Goal: Communication & Community: Participate in discussion

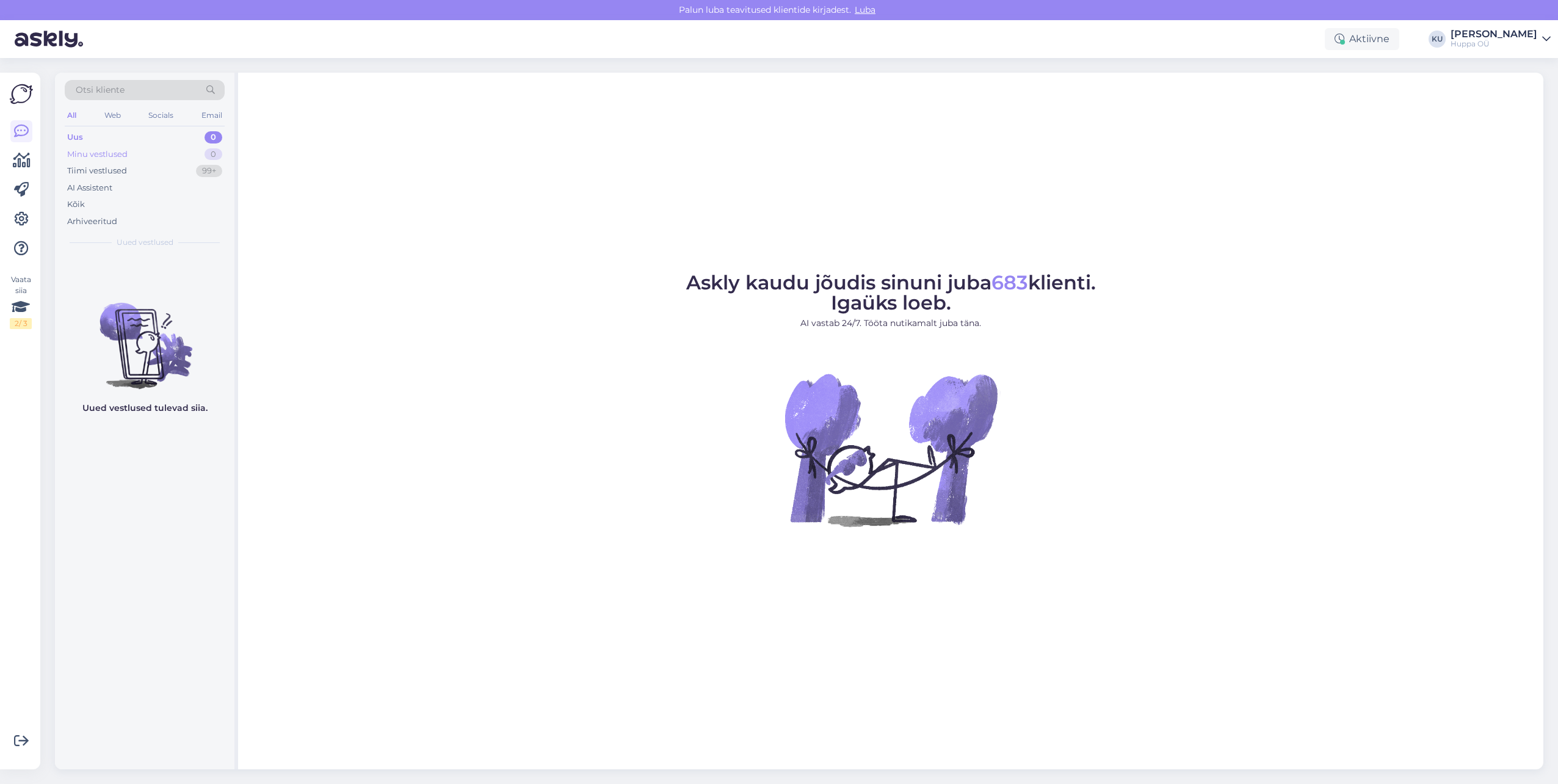
click at [115, 154] on div "Minu vestlused" at bounding box center [97, 154] width 60 height 12
click at [103, 138] on div "Uus 0" at bounding box center [145, 137] width 160 height 17
click at [110, 176] on div "Tiimi vestlused" at bounding box center [97, 171] width 60 height 12
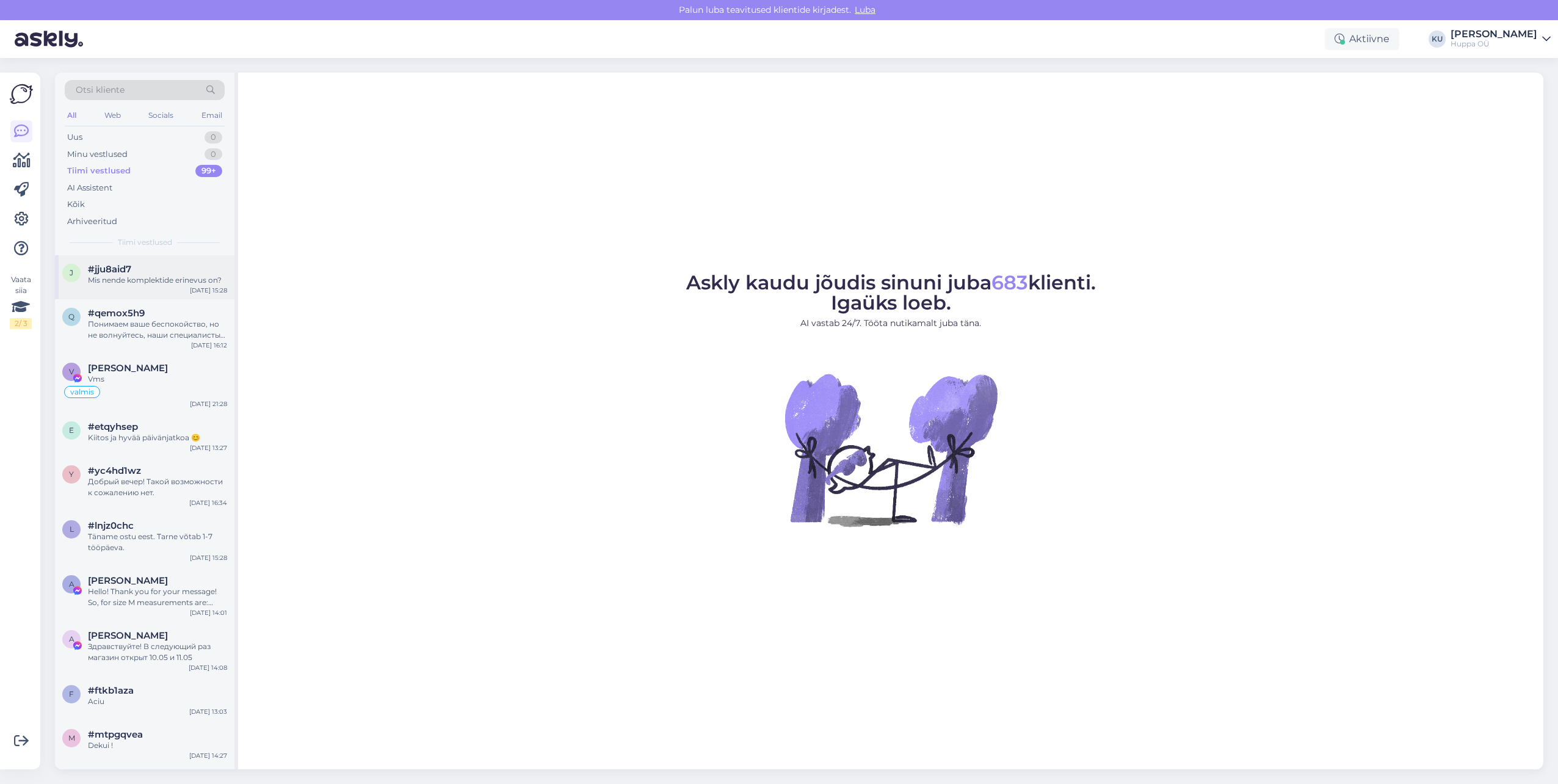
click at [156, 288] on div "j #jju8aid7 Mis nende komplektide erinevus on? [DATE] 15:28" at bounding box center [145, 277] width 179 height 44
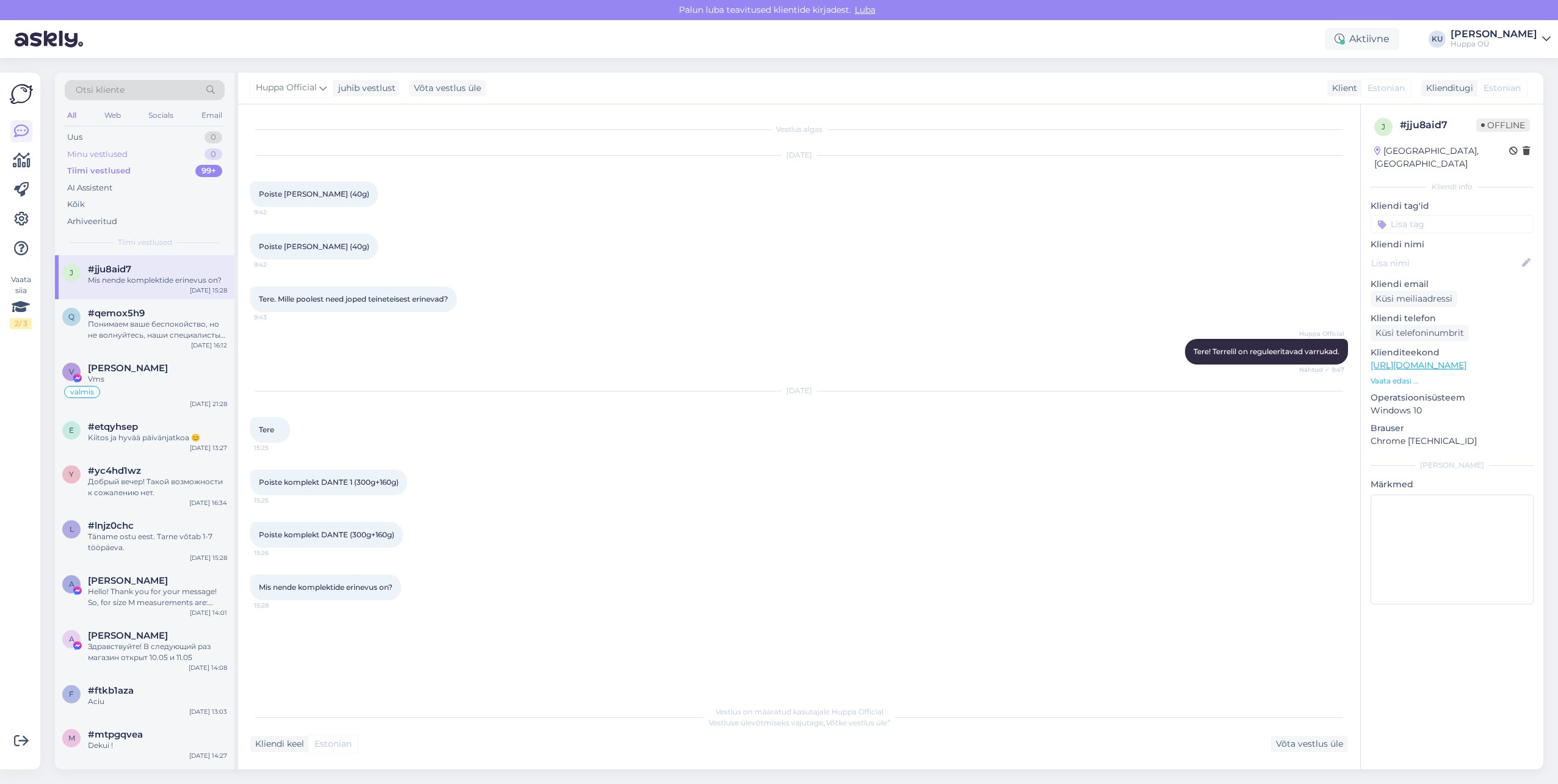
click at [151, 151] on div "Minu vestlused 0" at bounding box center [145, 154] width 160 height 17
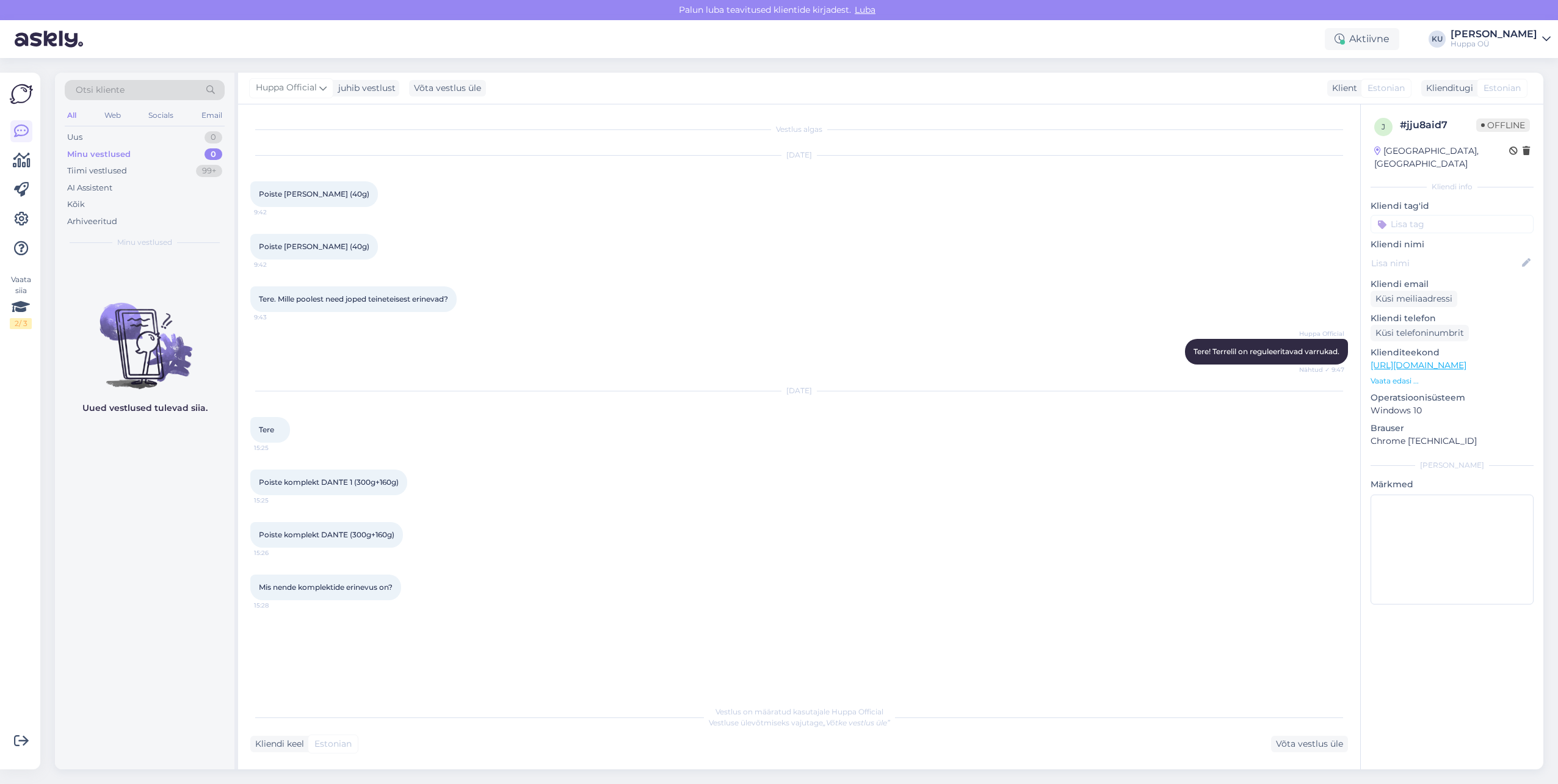
click at [119, 149] on div "Minu vestlused" at bounding box center [99, 154] width 64 height 12
click at [136, 139] on div "Uus 0" at bounding box center [145, 137] width 160 height 17
click at [90, 136] on div "Uus 0" at bounding box center [145, 137] width 160 height 17
click at [89, 151] on div "Minu vestlused" at bounding box center [97, 154] width 60 height 12
click at [86, 173] on div "Tiimi vestlused" at bounding box center [97, 171] width 60 height 12
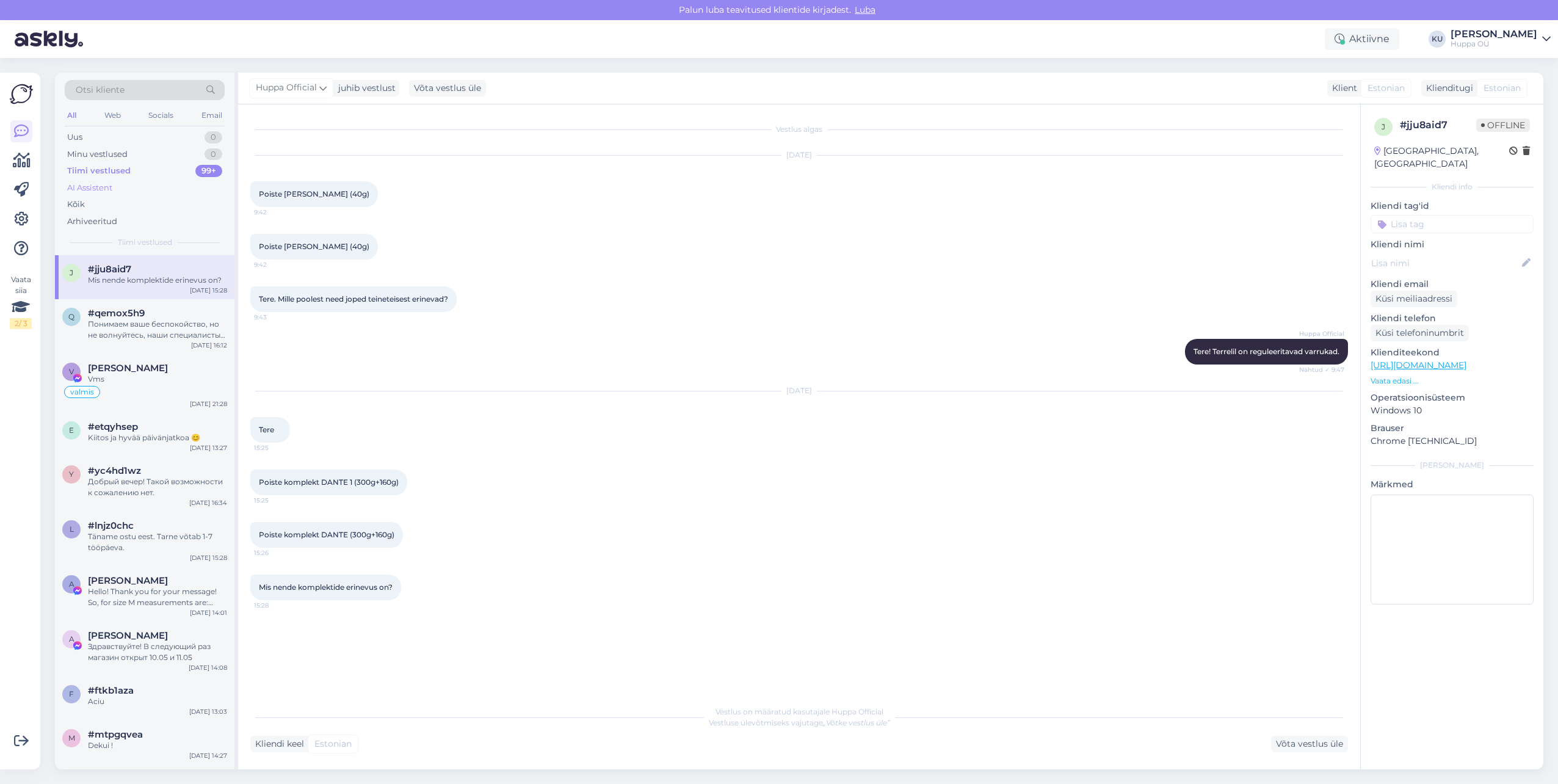
click at [84, 184] on div "AI Assistent" at bounding box center [90, 188] width 45 height 12
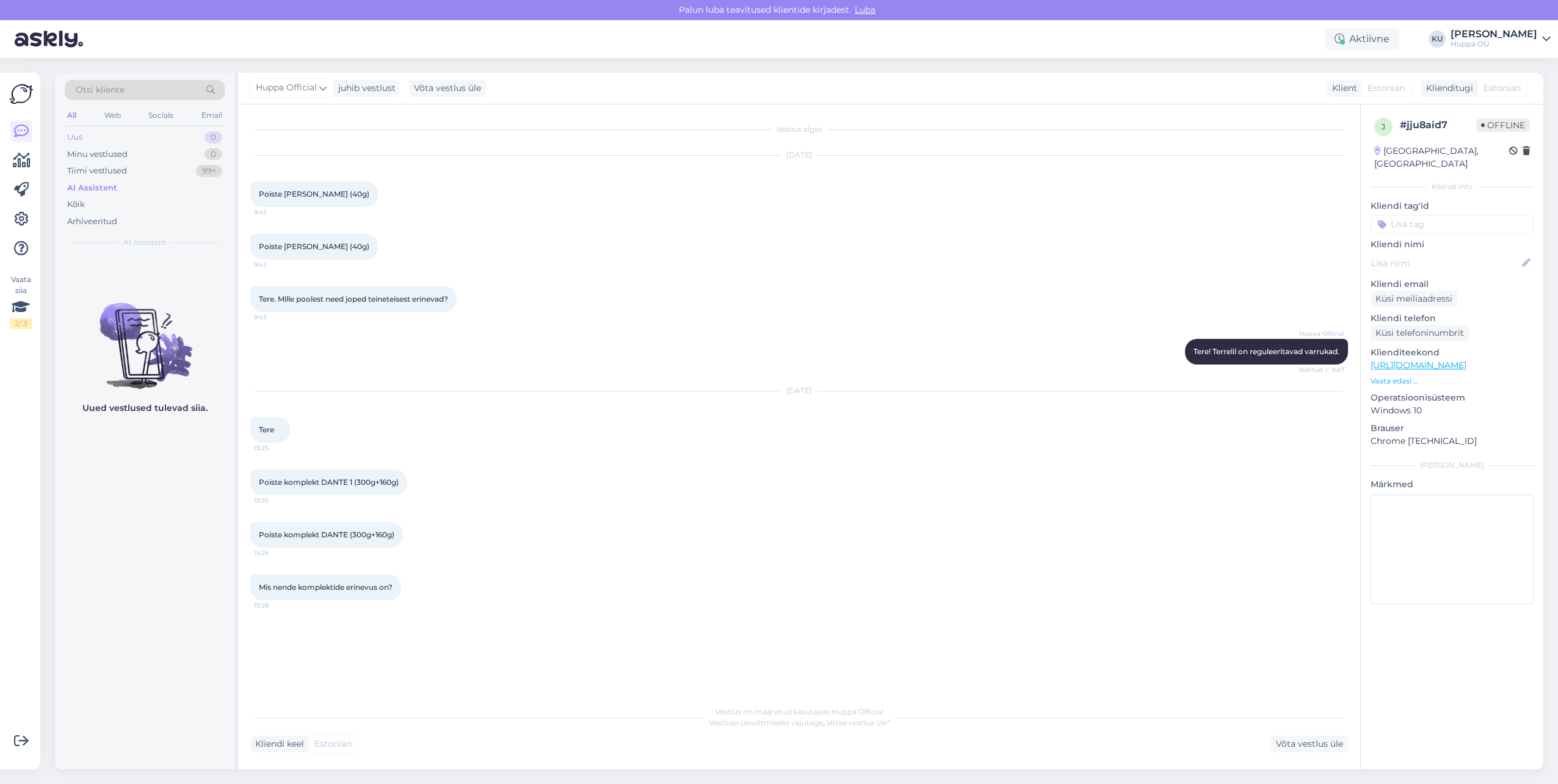
click at [69, 135] on div "Uus" at bounding box center [75, 137] width 16 height 12
click at [58, 53] on img at bounding box center [49, 39] width 68 height 38
click at [58, 38] on img at bounding box center [49, 39] width 68 height 38
drag, startPoint x: 107, startPoint y: 151, endPoint x: 6, endPoint y: 119, distance: 105.9
click at [107, 150] on div "Minu vestlused" at bounding box center [97, 154] width 60 height 12
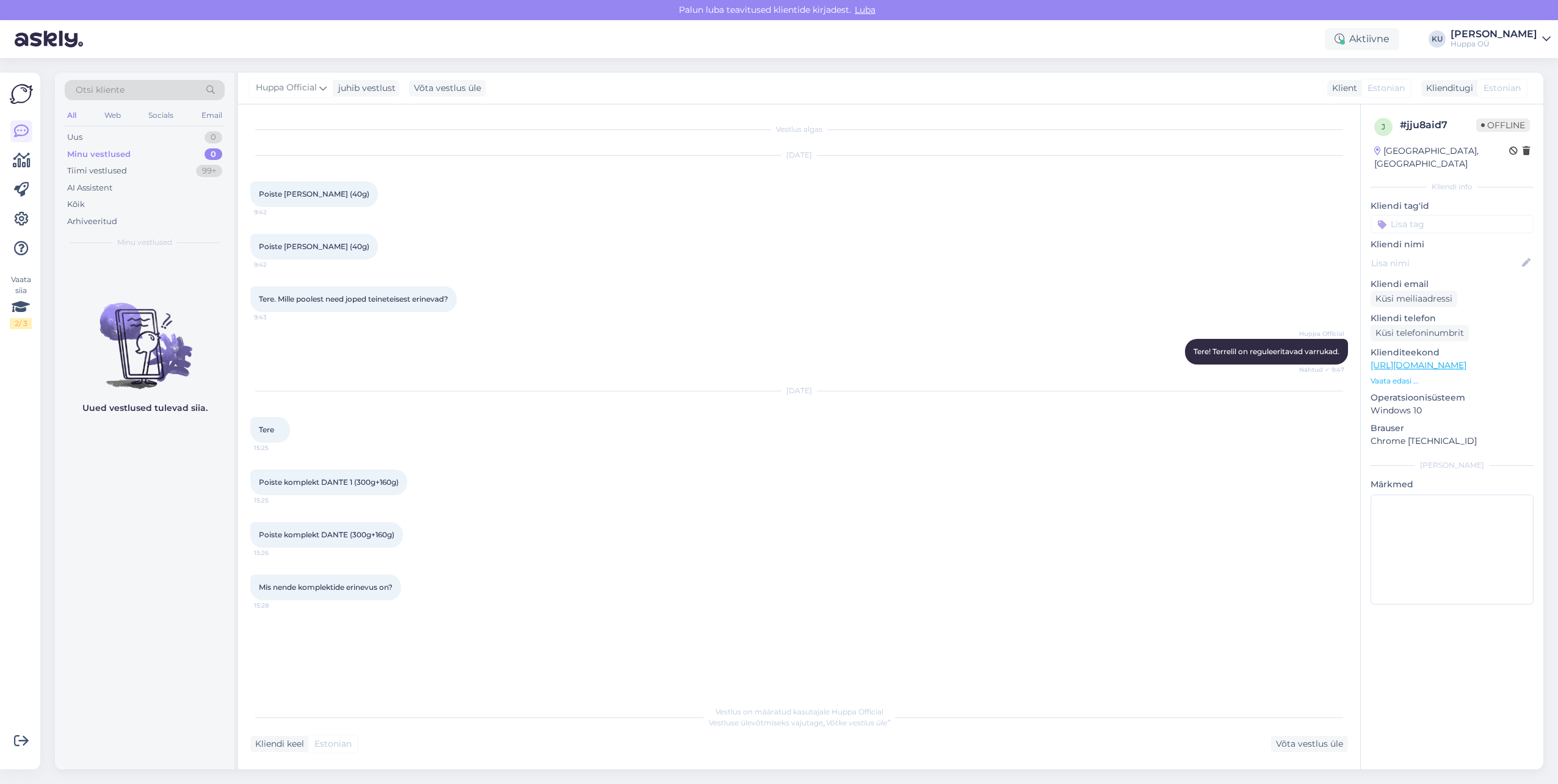
drag, startPoint x: 37, startPoint y: 93, endPoint x: 34, endPoint y: 99, distance: 6.7
click at [34, 99] on div "Vaata siia 2 / 3 Võimalused Veendu, et Askly loob sulle väärtust. Sulge Ühenda …" at bounding box center [20, 421] width 40 height 696
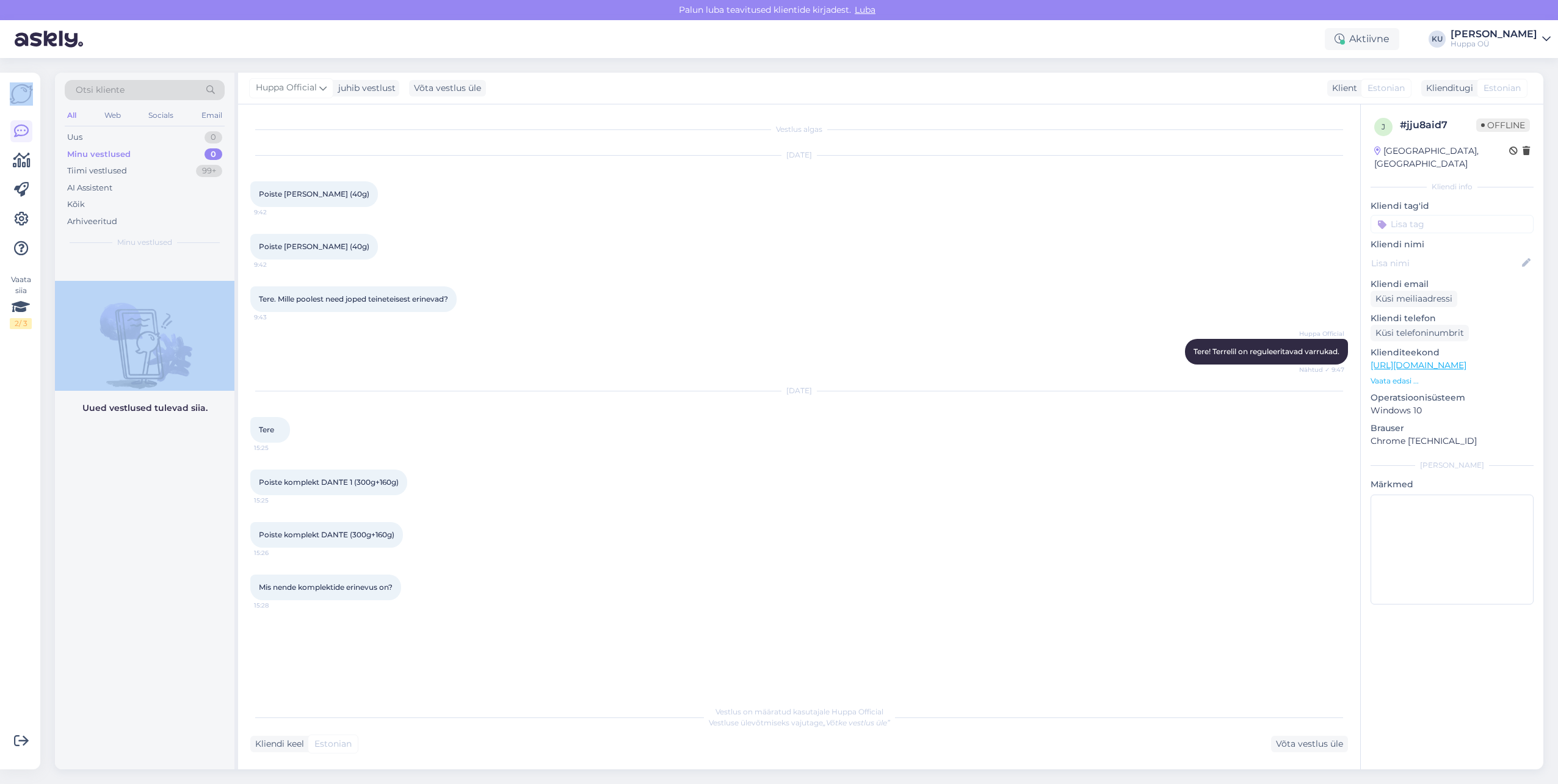
drag, startPoint x: 34, startPoint y: 99, endPoint x: 24, endPoint y: 100, distance: 10.0
click at [24, 91] on img at bounding box center [21, 94] width 23 height 23
